Goal: Task Accomplishment & Management: Use online tool/utility

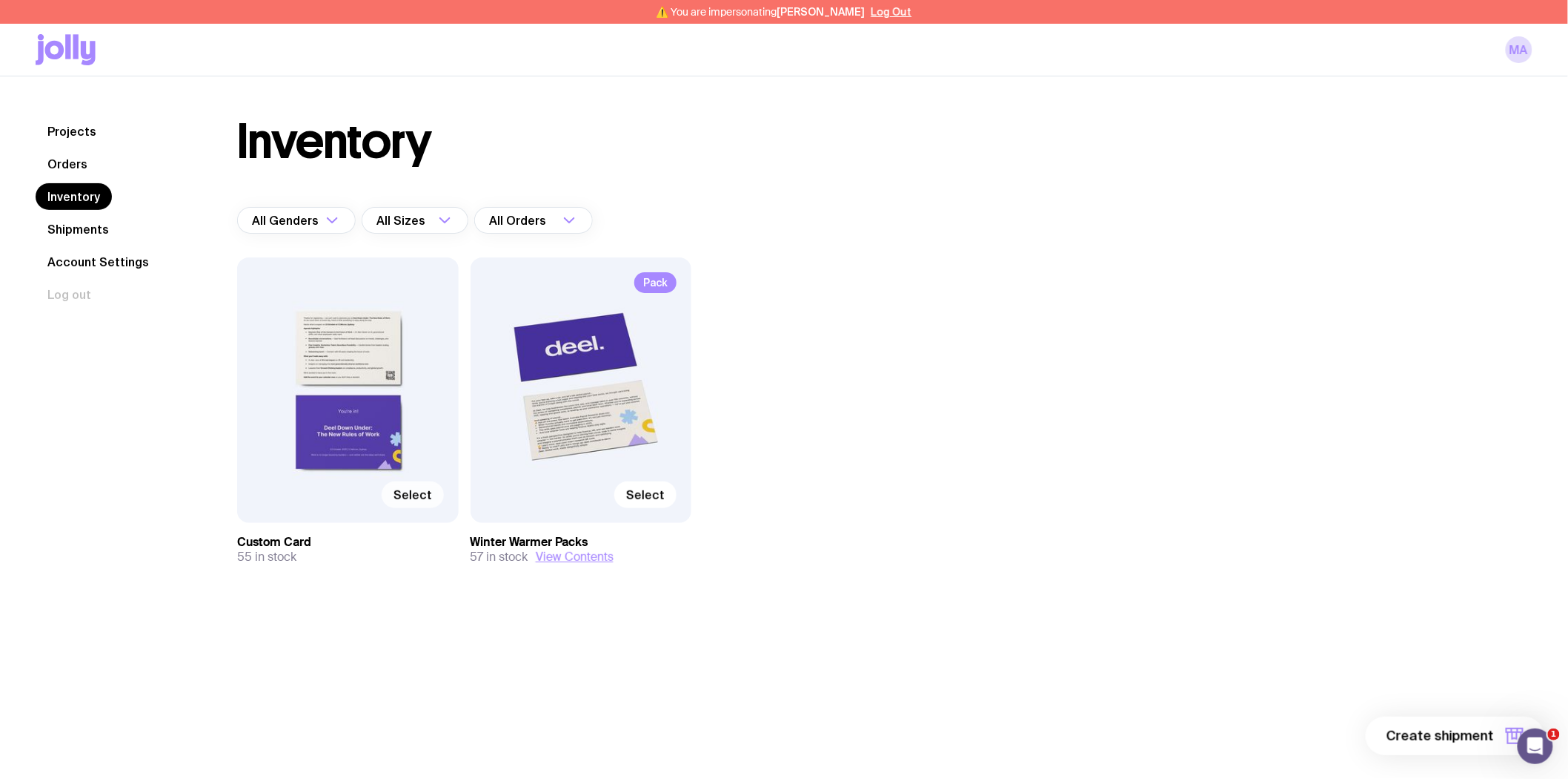
click at [425, 497] on span "Select" at bounding box center [413, 494] width 39 height 15
click at [0, 0] on input "Select" at bounding box center [0, 0] width 0 height 0
click at [643, 495] on span "Select" at bounding box center [645, 494] width 39 height 15
click at [0, 0] on input "Select" at bounding box center [0, 0] width 0 height 0
click at [1458, 738] on span "2 items" at bounding box center [1470, 735] width 49 height 18
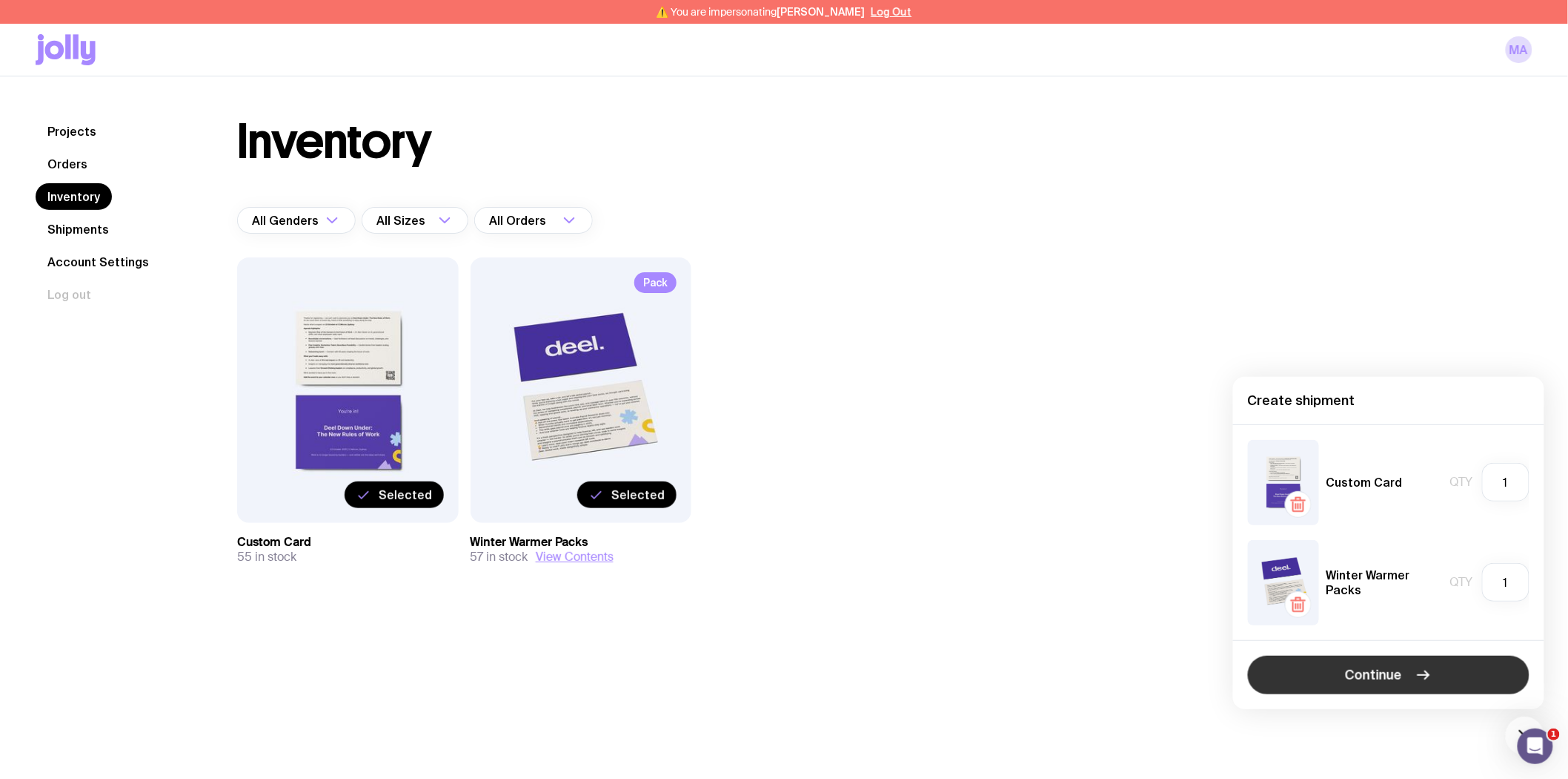
click at [1306, 674] on button "Continue" at bounding box center [1388, 675] width 282 height 39
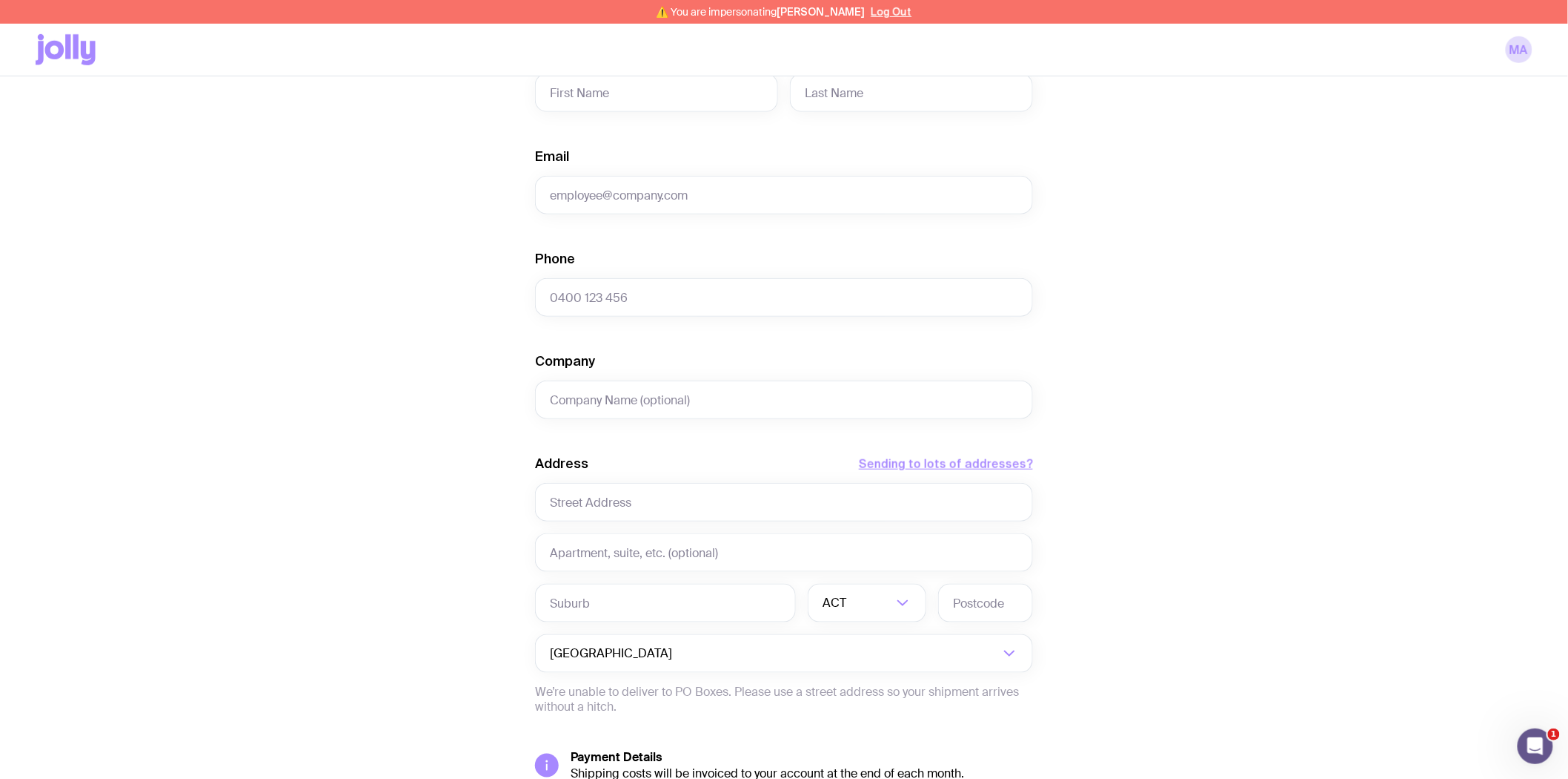
scroll to position [485, 0]
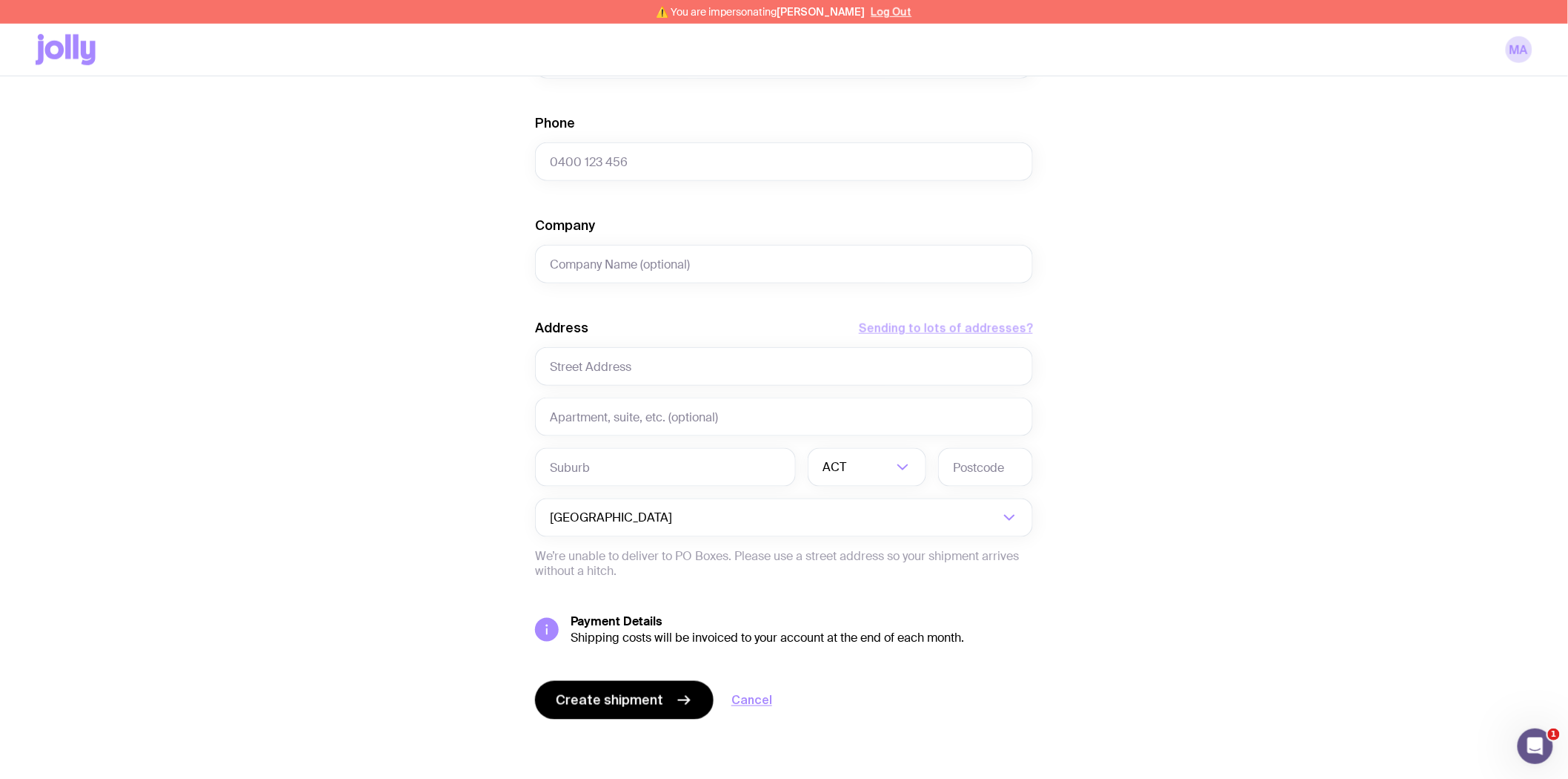
click at [894, 327] on button "Sending to lots of addresses?" at bounding box center [946, 327] width 175 height 18
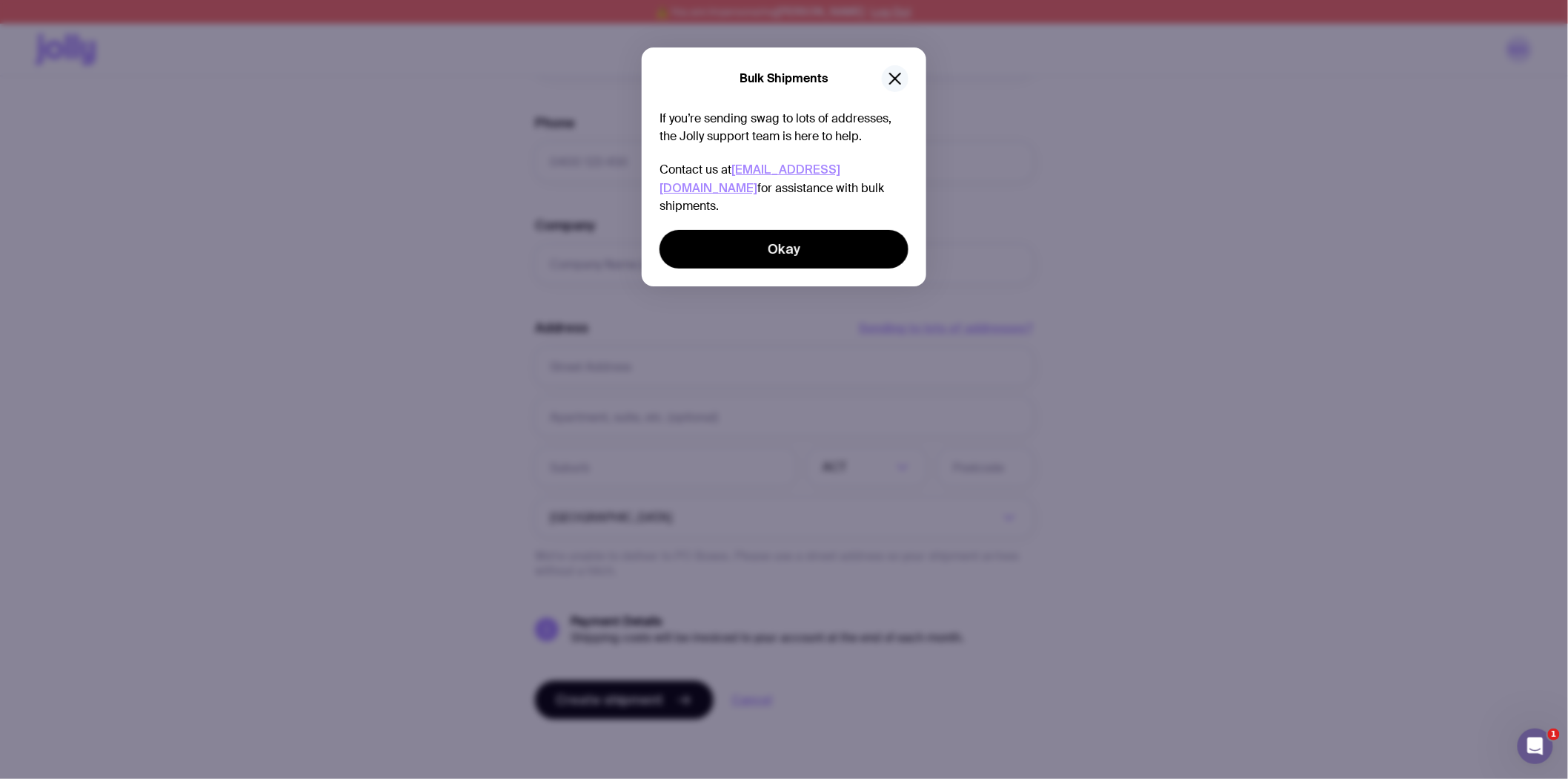
click at [897, 78] on icon "button" at bounding box center [895, 78] width 10 height 10
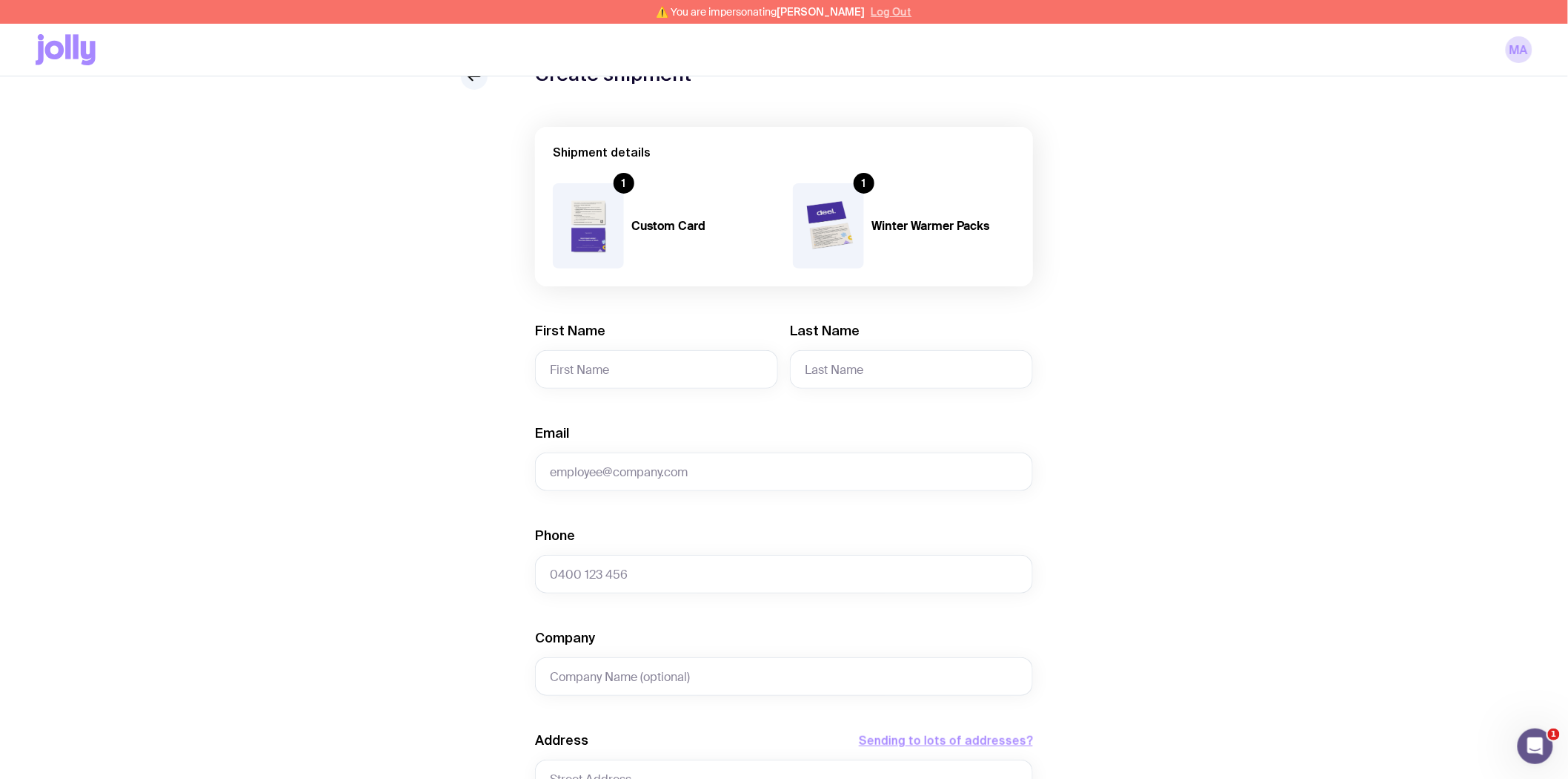
click at [873, 16] on button "Log Out" at bounding box center [892, 12] width 41 height 12
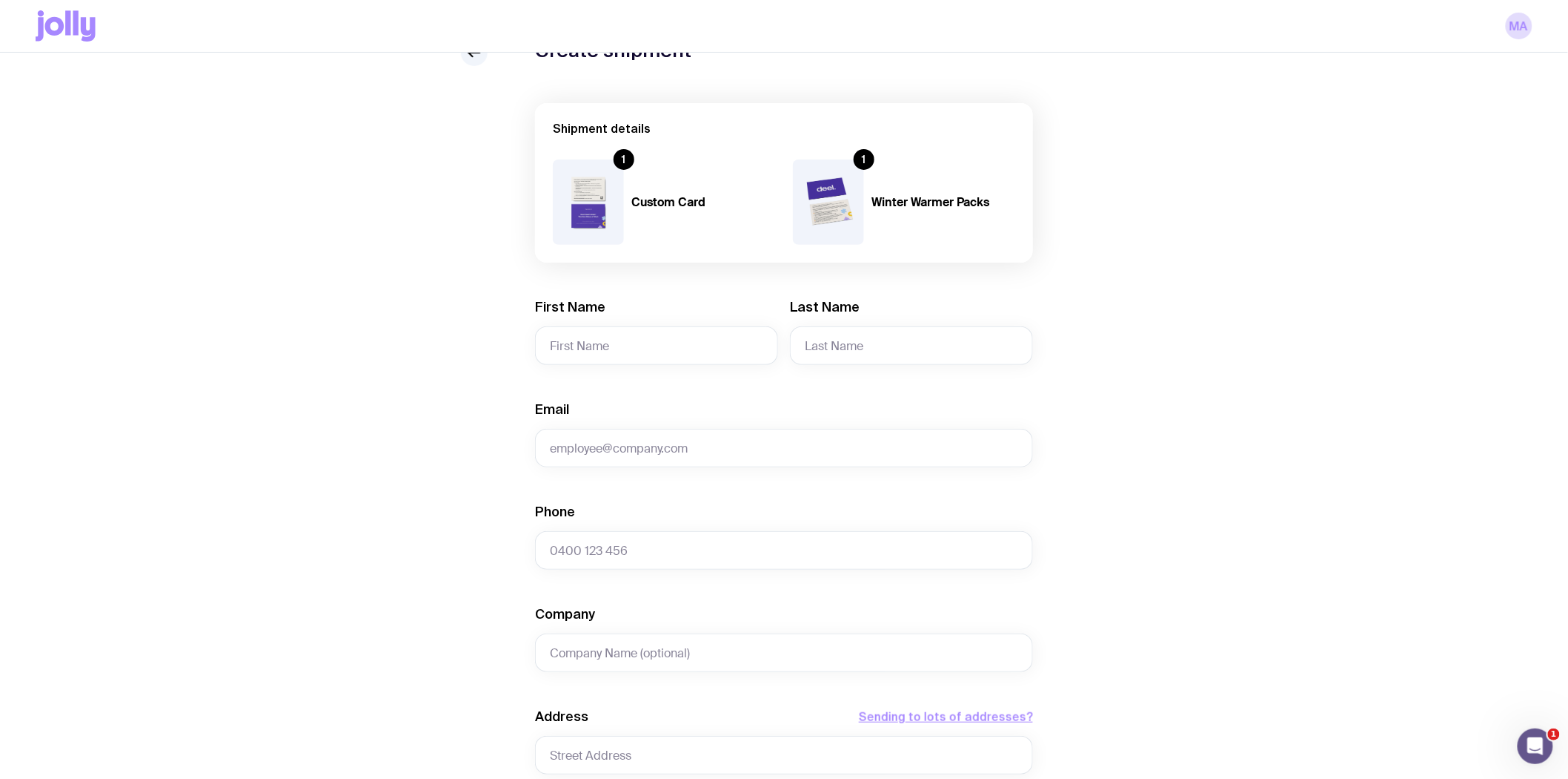
scroll to position [49, 0]
